Goal: Information Seeking & Learning: Learn about a topic

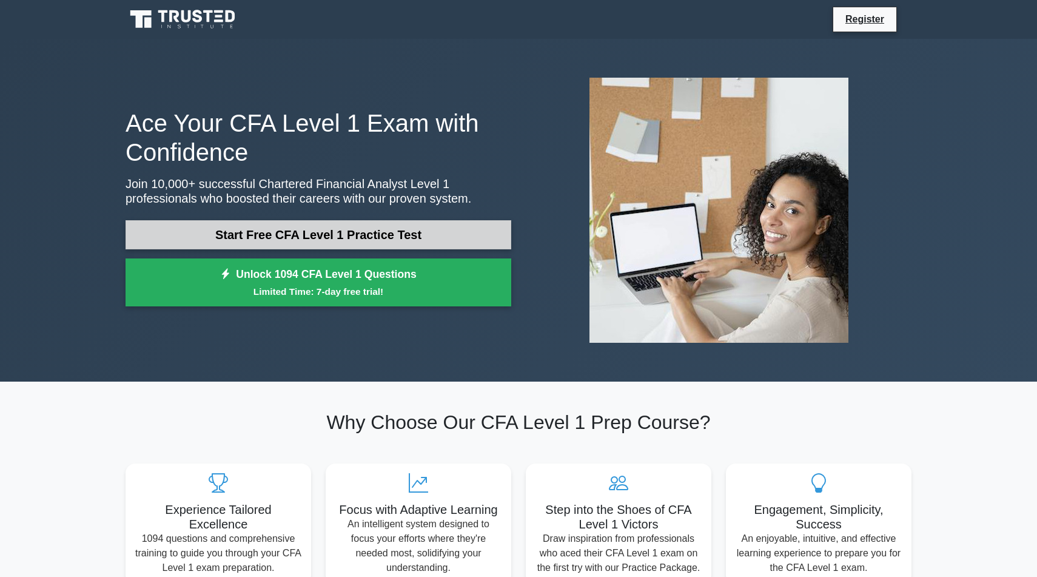
click at [287, 238] on link "Start Free CFA Level 1 Practice Test" at bounding box center [319, 234] width 386 height 29
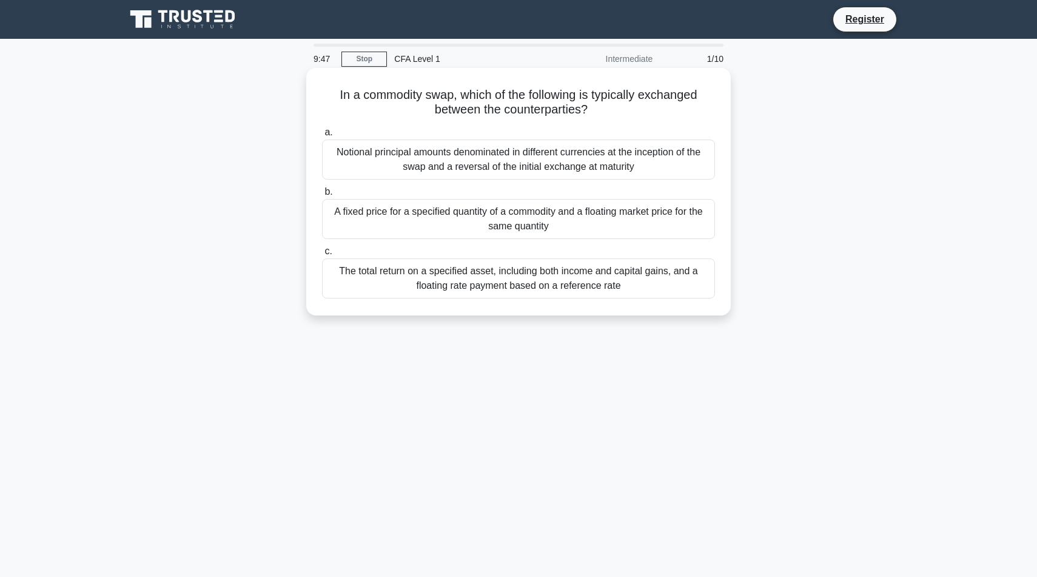
click at [468, 283] on div "The total return on a specified asset, including both income and capital gains,…" at bounding box center [518, 278] width 393 height 40
click at [322, 255] on input "c. The total return on a specified asset, including both income and capital gai…" at bounding box center [322, 251] width 0 height 8
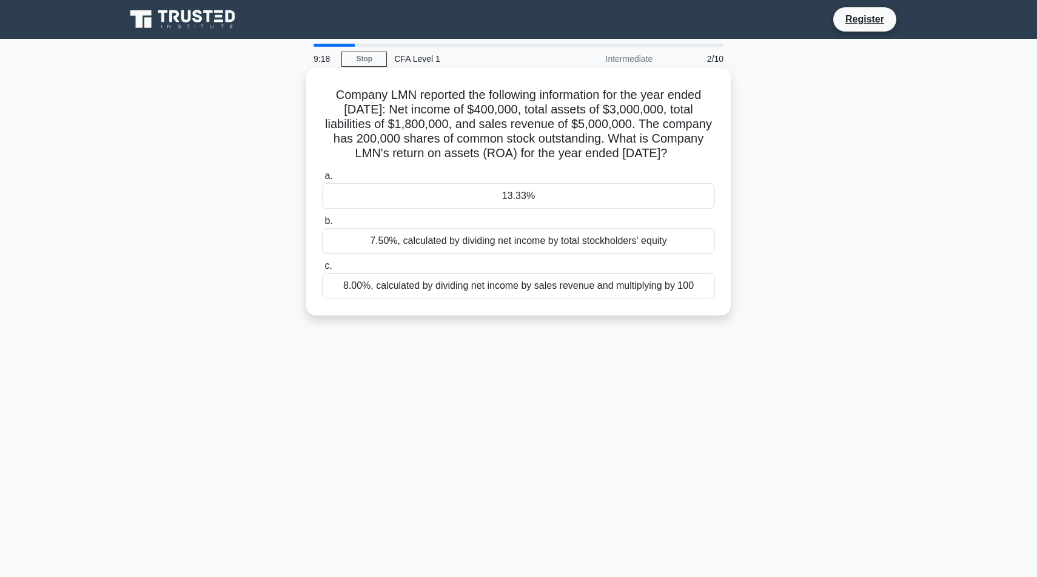
click at [534, 254] on div "7.50%, calculated by dividing net income by total stockholders' equity" at bounding box center [518, 240] width 393 height 25
click at [322, 225] on input "b. 7.50%, calculated by dividing net income by total stockholders' equity" at bounding box center [322, 221] width 0 height 8
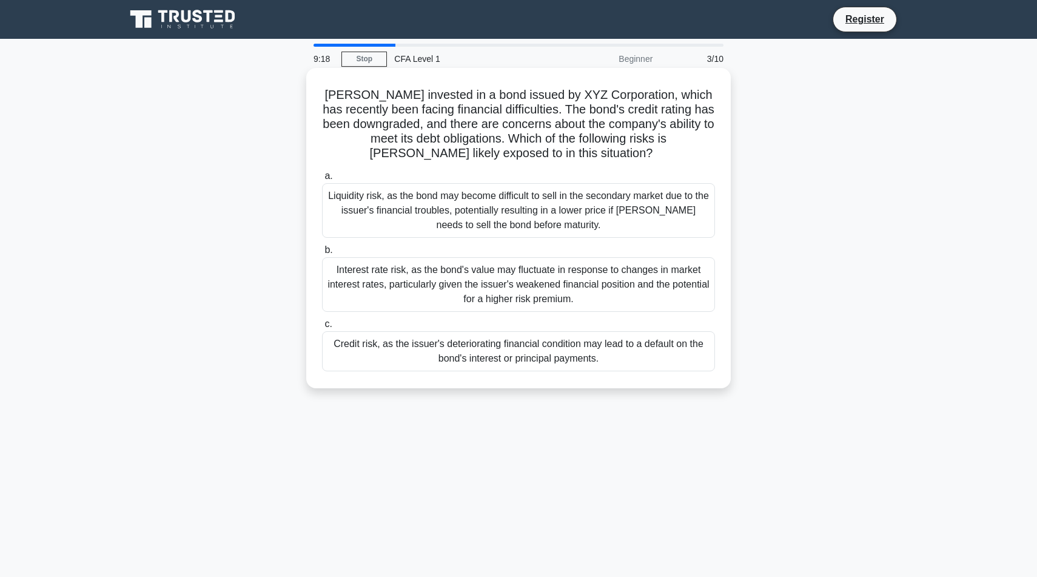
click at [533, 280] on div "Interest rate risk, as the bond's value may fluctuate in response to changes in…" at bounding box center [518, 284] width 393 height 55
click at [322, 254] on input "b. Interest rate risk, as the bond's value may fluctuate in response to changes…" at bounding box center [322, 250] width 0 height 8
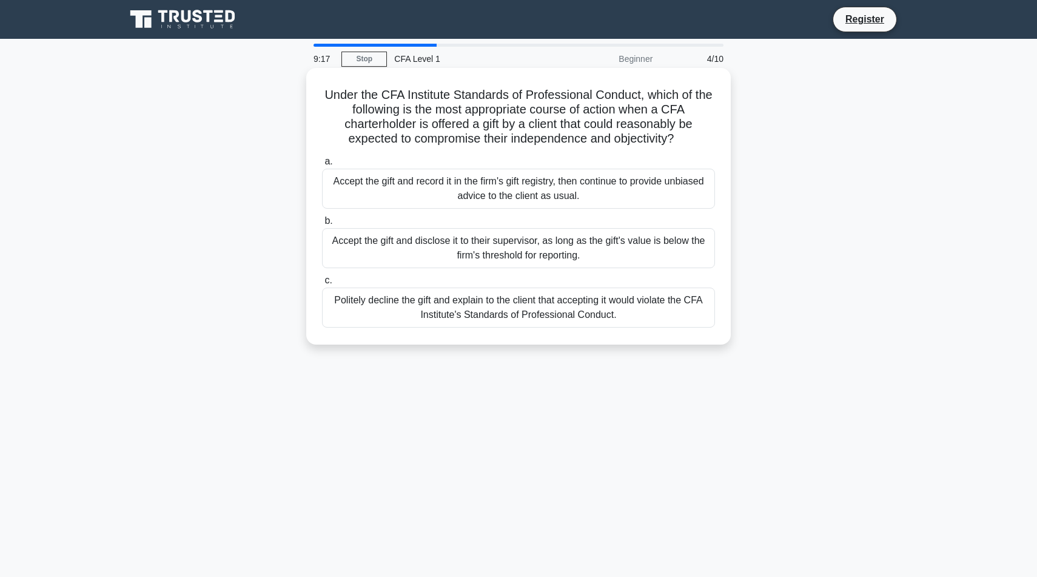
click at [546, 215] on div "a. Accept the gift and record it in the firm's gift registry, then continue to …" at bounding box center [519, 241] width 408 height 178
click at [550, 182] on div "Accept the gift and record it in the firm's gift registry, then continue to pro…" at bounding box center [518, 189] width 393 height 40
click at [322, 166] on input "a. Accept the gift and record it in the firm's gift registry, then continue to …" at bounding box center [322, 162] width 0 height 8
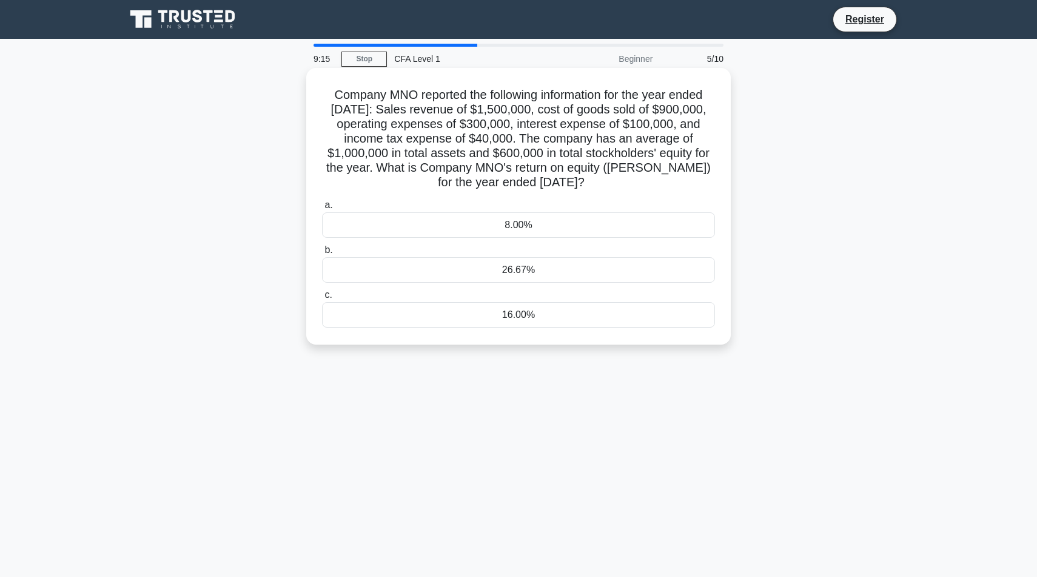
click at [545, 263] on div "26.67%" at bounding box center [518, 269] width 393 height 25
click at [322, 254] on input "b. 26.67%" at bounding box center [322, 250] width 0 height 8
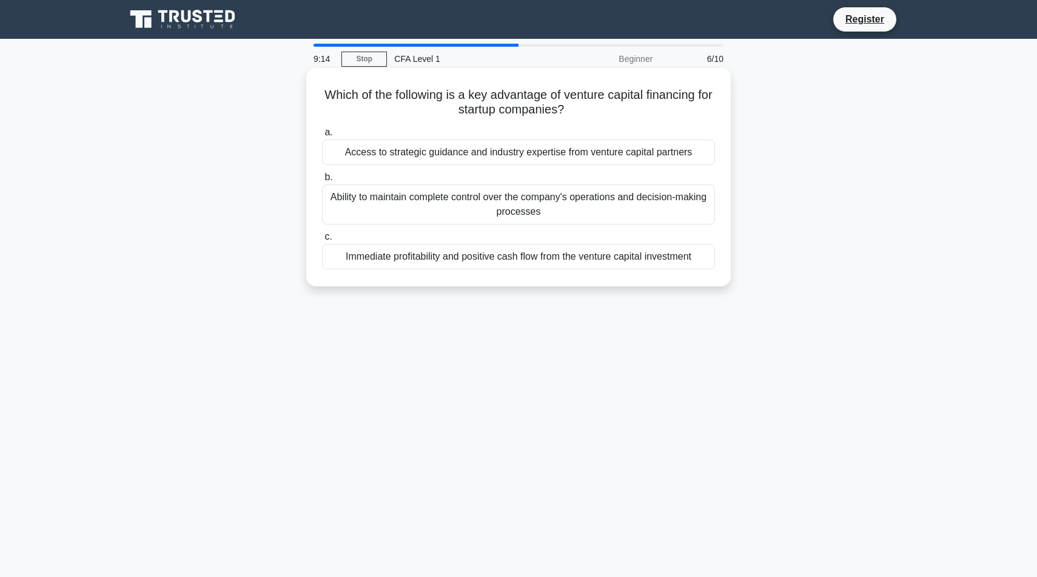
click at [548, 264] on div "Immediate profitability and positive cash flow from the venture capital investm…" at bounding box center [518, 256] width 393 height 25
click at [322, 241] on input "c. Immediate profitability and positive cash flow from the venture capital inve…" at bounding box center [322, 237] width 0 height 8
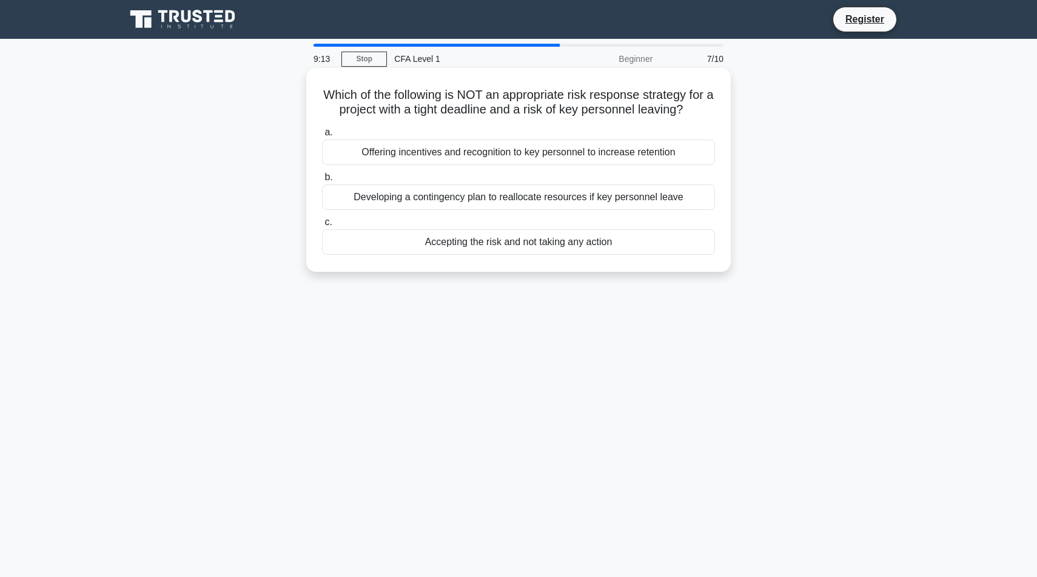
click at [567, 194] on div "Developing a contingency plan to reallocate resources if key personnel leave" at bounding box center [518, 196] width 393 height 25
click at [322, 181] on input "b. Developing a contingency plan to reallocate resources if key personnel leave" at bounding box center [322, 177] width 0 height 8
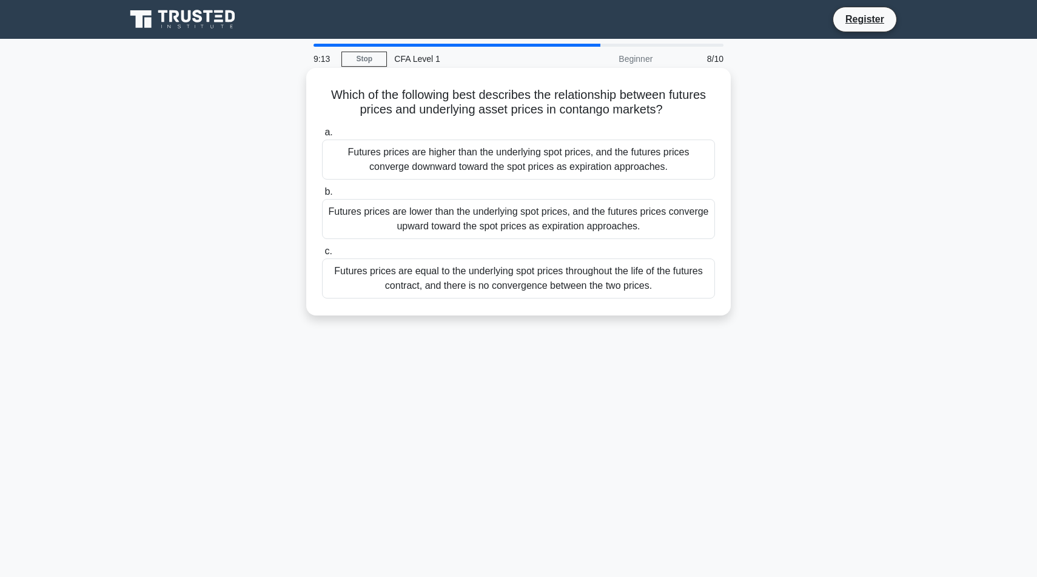
click at [552, 161] on div "Futures prices are higher than the underlying spot prices, and the futures pric…" at bounding box center [518, 160] width 393 height 40
click at [322, 136] on input "a. Futures prices are higher than the underlying spot prices, and the futures p…" at bounding box center [322, 133] width 0 height 8
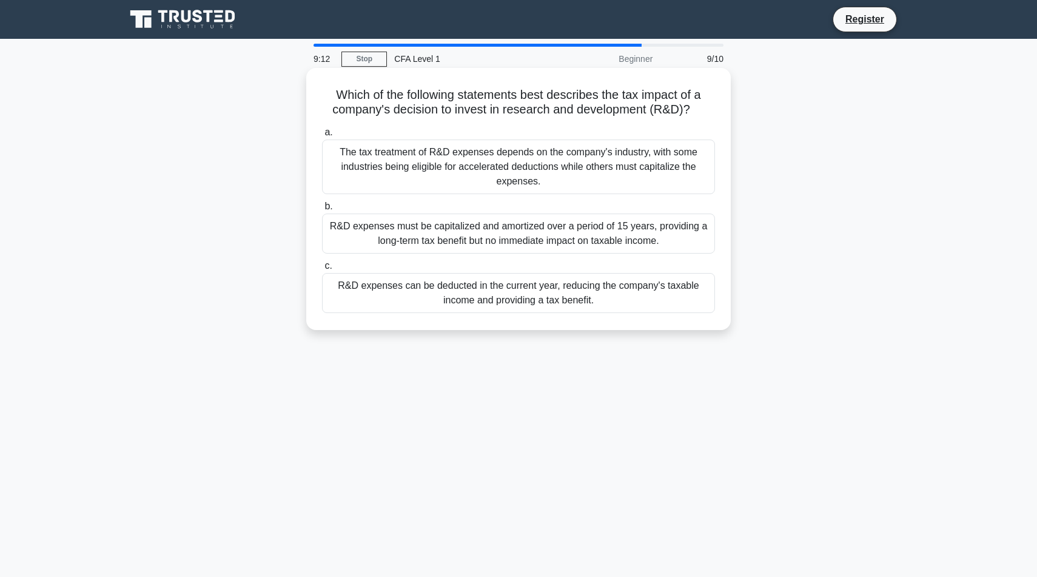
click at [540, 242] on div "R&D expenses must be capitalized and amortized over a period of 15 years, provi…" at bounding box center [518, 233] width 393 height 40
click at [322, 210] on input "b. R&D expenses must be capitalized and amortized over a period of 15 years, pr…" at bounding box center [322, 207] width 0 height 8
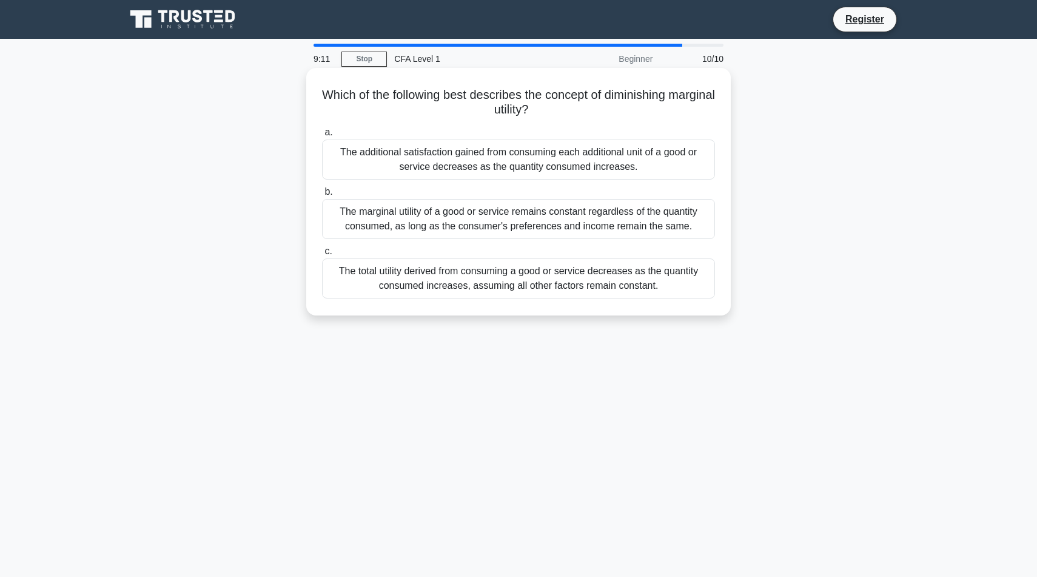
click at [539, 274] on div "The total utility derived from consuming a good or service decreases as the qua…" at bounding box center [518, 278] width 393 height 40
click at [322, 255] on input "c. The total utility derived from consuming a good or service decreases as the …" at bounding box center [322, 251] width 0 height 8
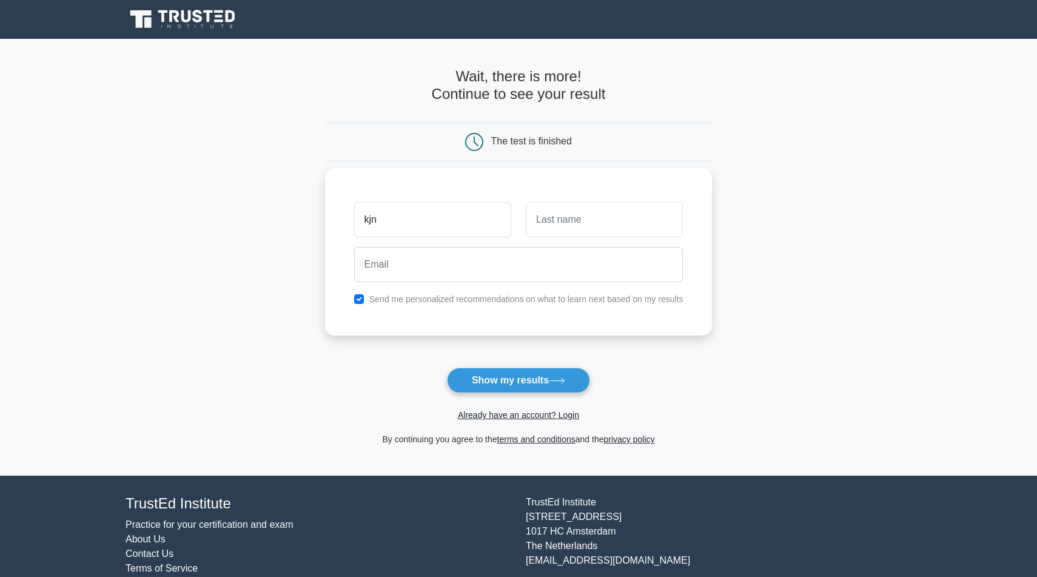
type input "kjn"
click at [546, 231] on input "text" at bounding box center [604, 219] width 157 height 35
type input "kjn"
click at [494, 265] on input "email" at bounding box center [518, 264] width 329 height 35
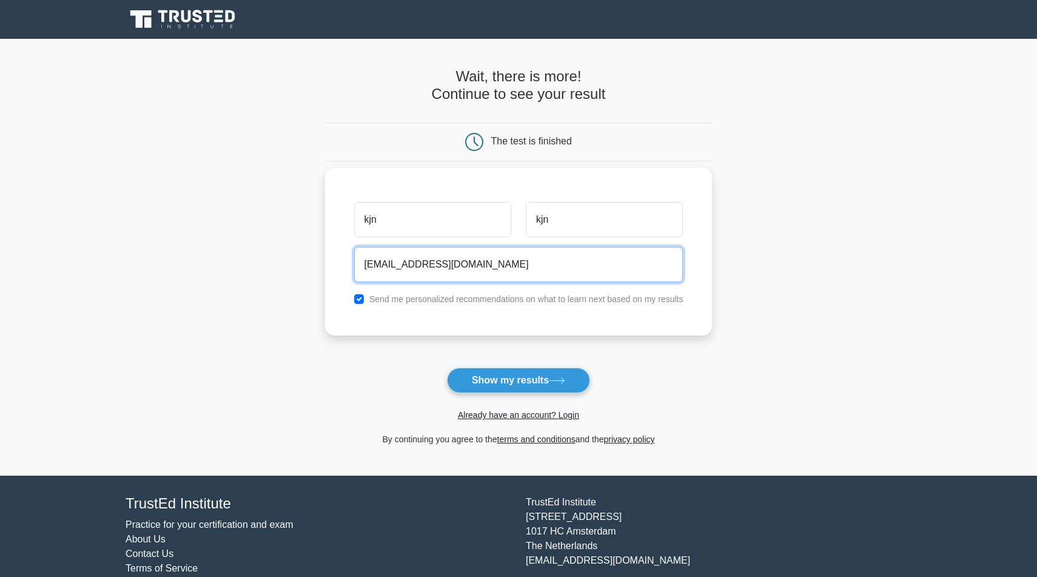
drag, startPoint x: 419, startPoint y: 266, endPoint x: 326, endPoint y: 259, distance: 93.6
click at [326, 259] on div "kjn kjn mandiwaluday@gmail.com Send me personalized recommendations on what to …" at bounding box center [519, 251] width 388 height 167
type input "jbky@gmail.com"
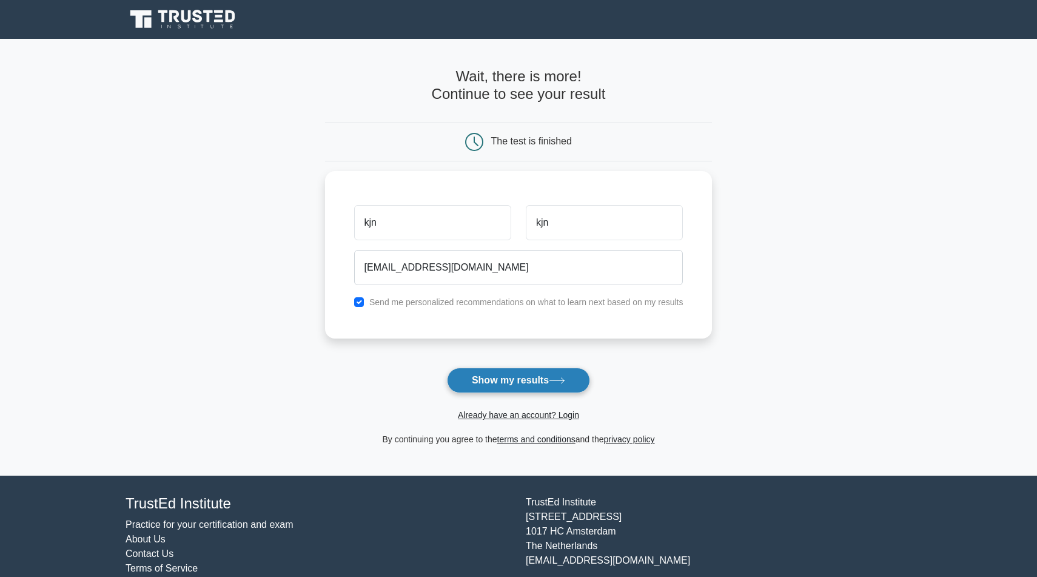
click at [511, 380] on button "Show my results" at bounding box center [518, 380] width 143 height 25
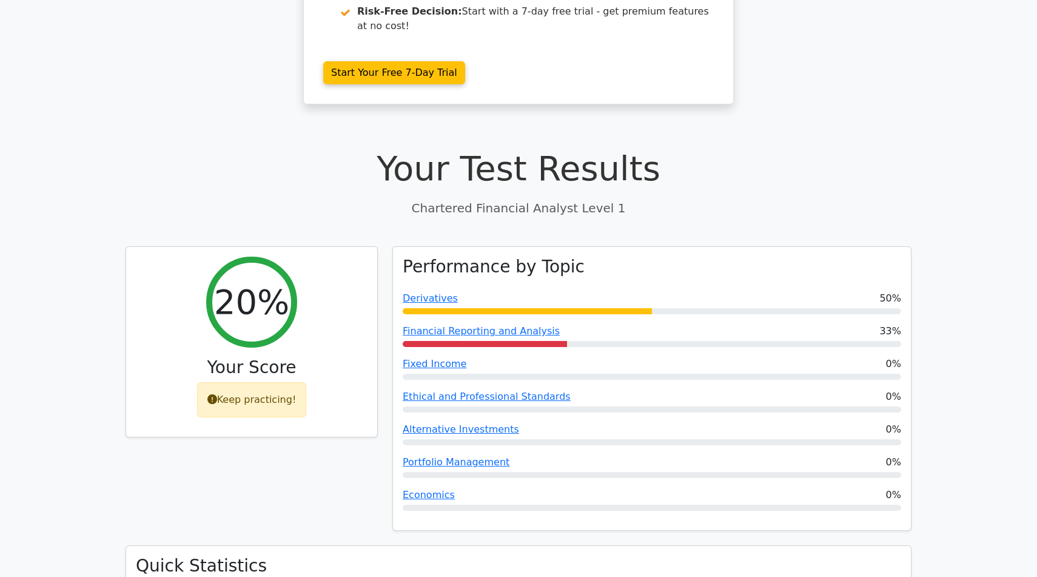
scroll to position [254, 0]
